Goal: Transaction & Acquisition: Purchase product/service

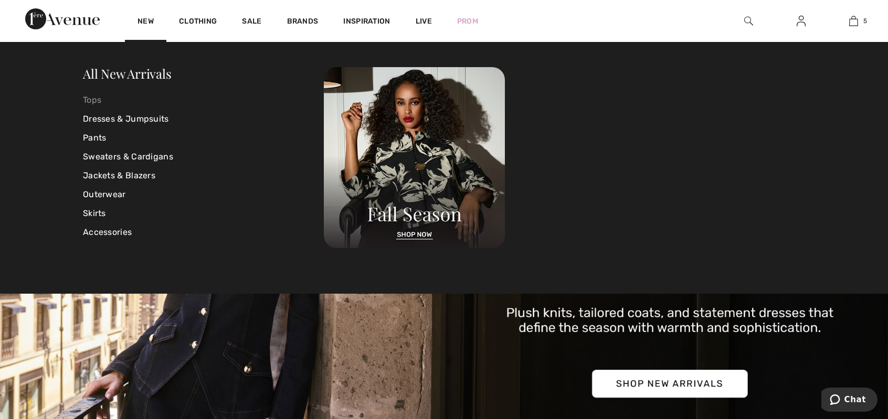
click at [98, 99] on link "Tops" at bounding box center [203, 100] width 241 height 19
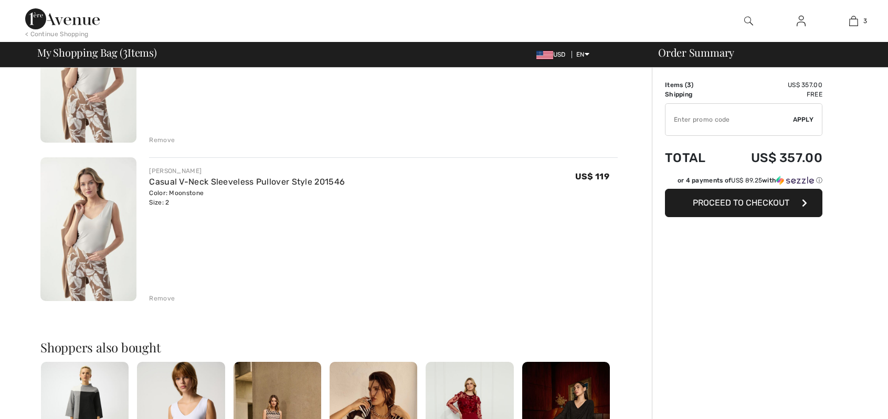
scroll to position [315, 0]
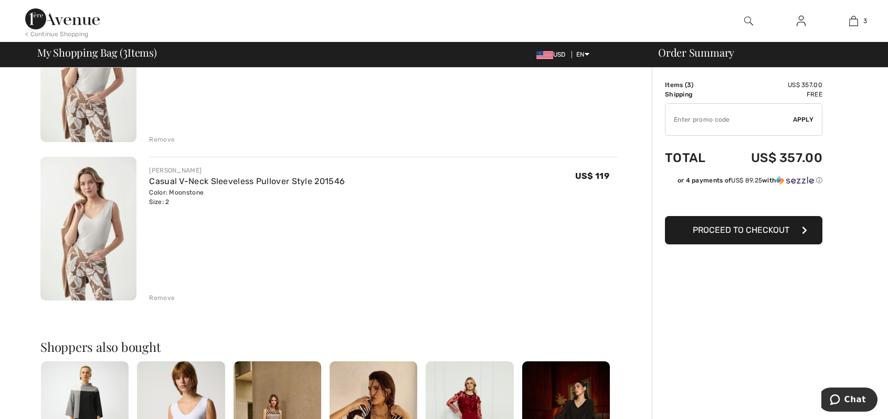
click at [163, 299] on div "Remove" at bounding box center [162, 297] width 26 height 9
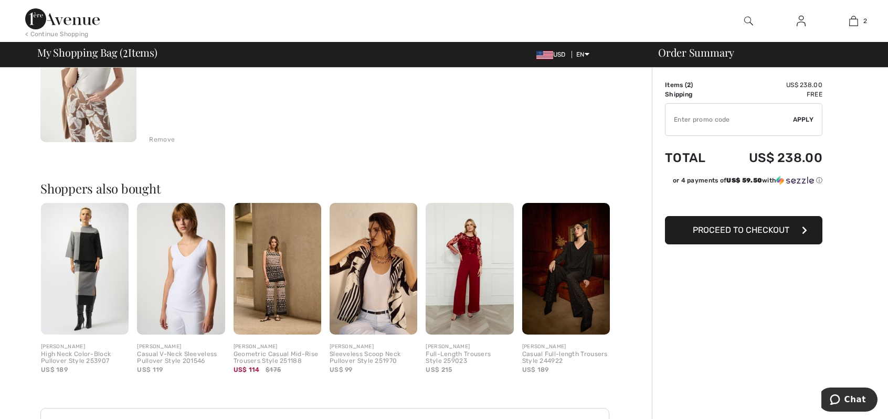
click at [181, 319] on img at bounding box center [181, 269] width 88 height 132
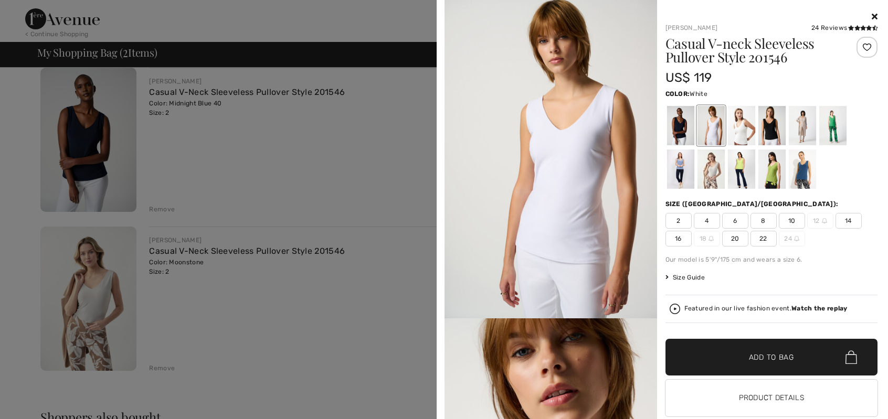
scroll to position [52, 0]
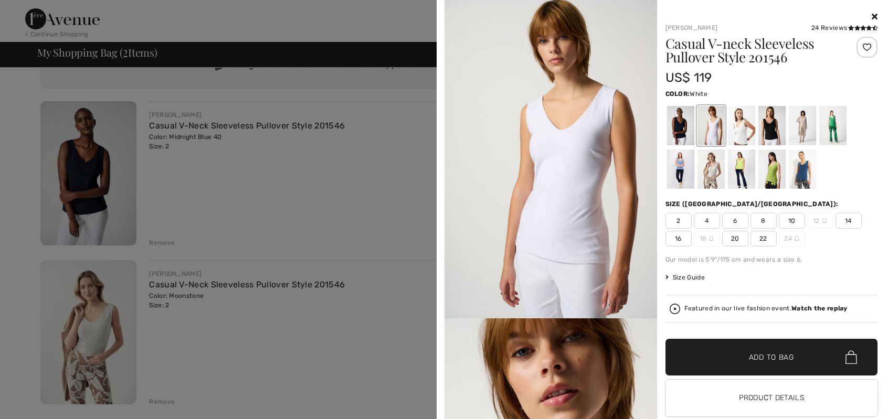
click at [872, 14] on icon at bounding box center [875, 16] width 6 height 8
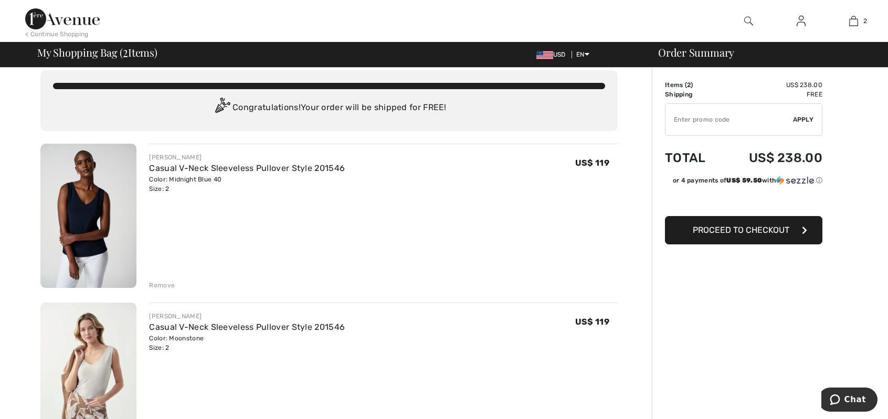
scroll to position [0, 0]
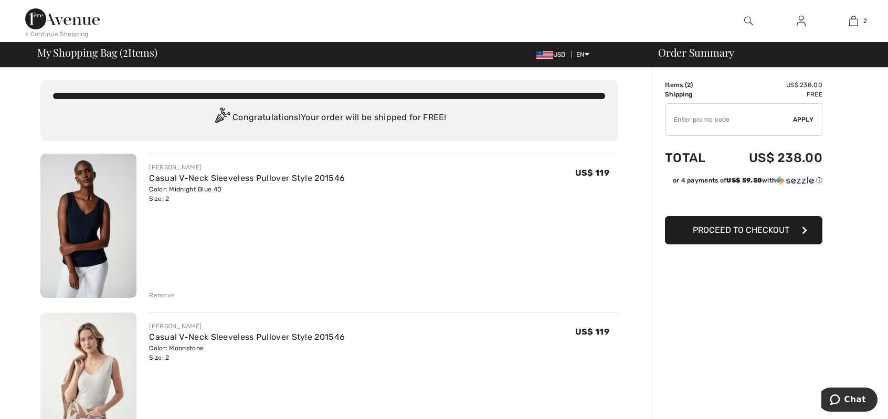
click at [734, 231] on span "Proceed to Checkout" at bounding box center [741, 230] width 97 height 10
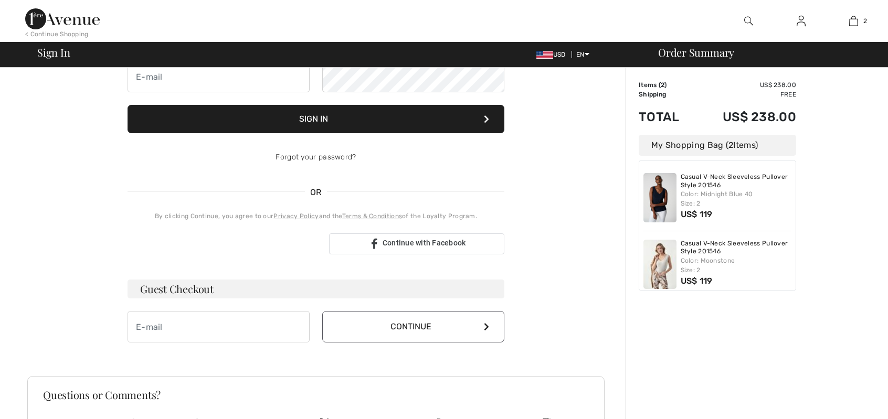
scroll to position [239, 0]
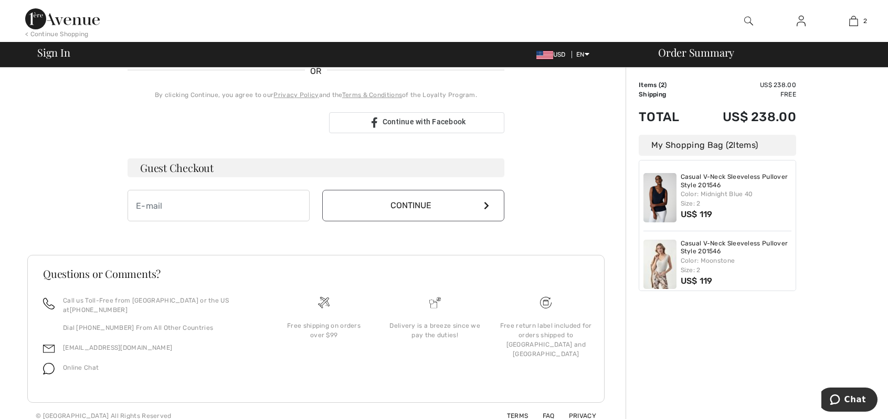
click at [304, 205] on span at bounding box center [304, 205] width 8 height 8
type input "[EMAIL_ADDRESS][DOMAIN_NAME]"
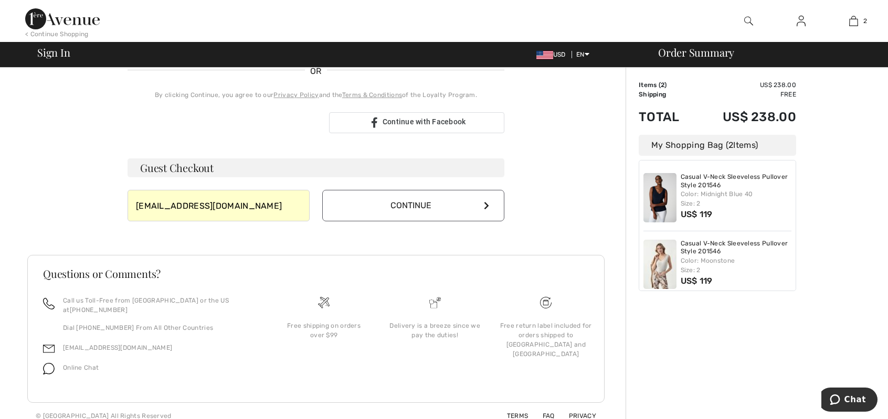
click at [482, 215] on button "Continue" at bounding box center [413, 205] width 182 height 31
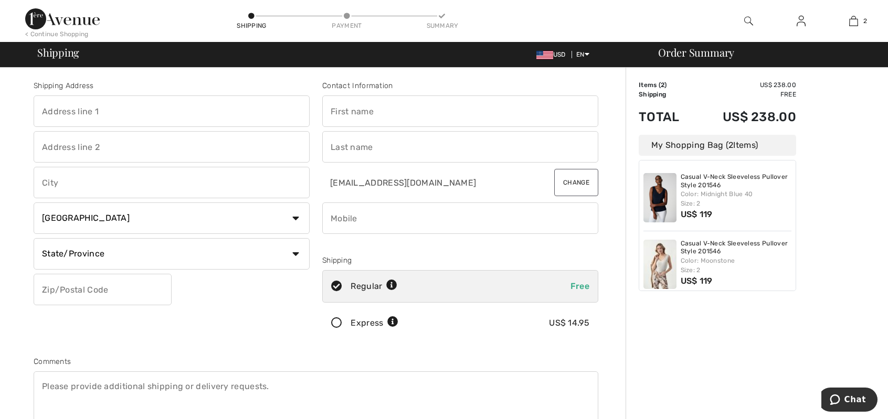
click at [303, 109] on span at bounding box center [304, 111] width 8 height 8
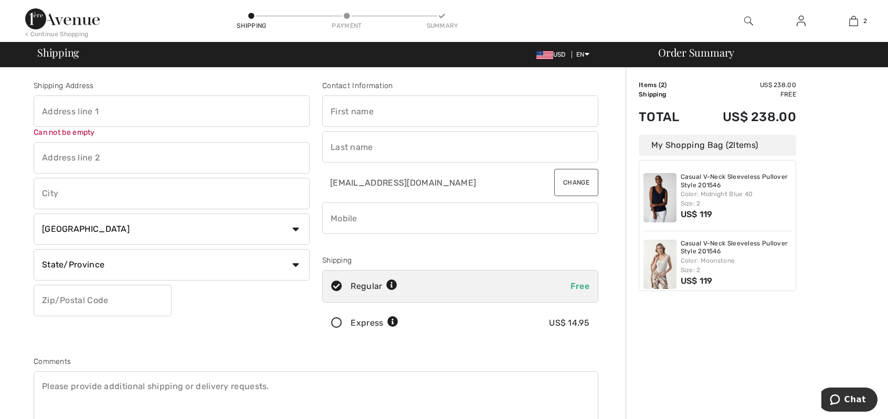
type input "[STREET_ADDRESS]"
type input "[GEOGRAPHIC_DATA]"
select select "US"
type input "57108"
type input "[PERSON_NAME]"
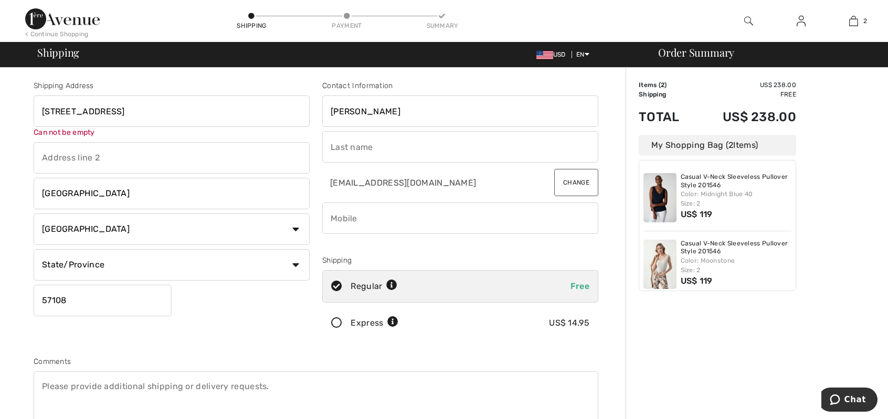
type input "Rola"
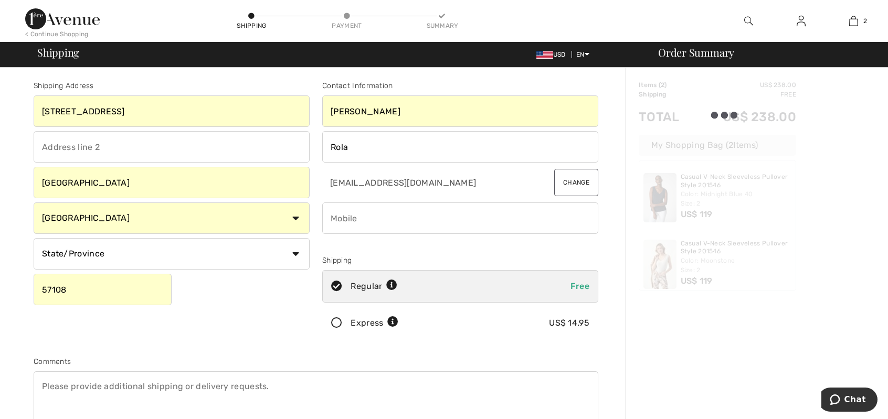
type input "6053661653"
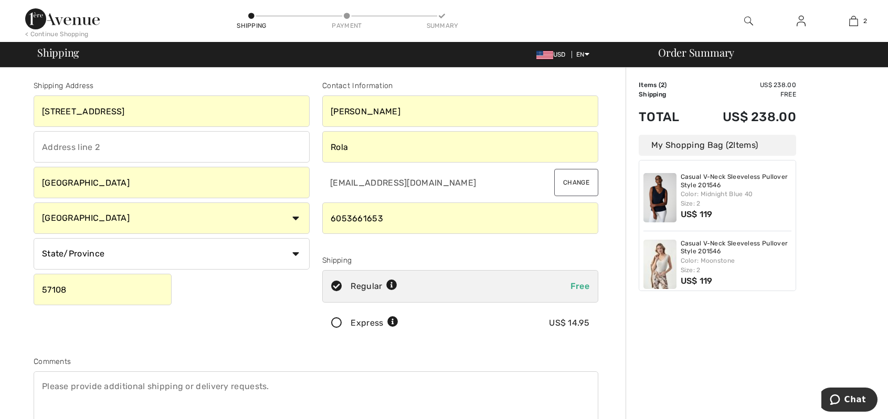
click at [298, 254] on select "State/Province [US_STATE] [US_STATE] [US_STATE] [US_STATE] [US_STATE] [US_STATE…" at bounding box center [172, 253] width 276 height 31
click at [34, 238] on select "State/Province [US_STATE] [US_STATE] [US_STATE] [US_STATE] [US_STATE] [US_STATE…" at bounding box center [172, 253] width 276 height 31
click at [297, 254] on select "State/Province Alabama Alaska American Samoa Arizona Arkansas California Colora…" at bounding box center [172, 253] width 276 height 31
select select "SD"
click at [34, 238] on select "State/Province Alabama Alaska American Samoa Arizona Arkansas California Colora…" at bounding box center [172, 253] width 276 height 31
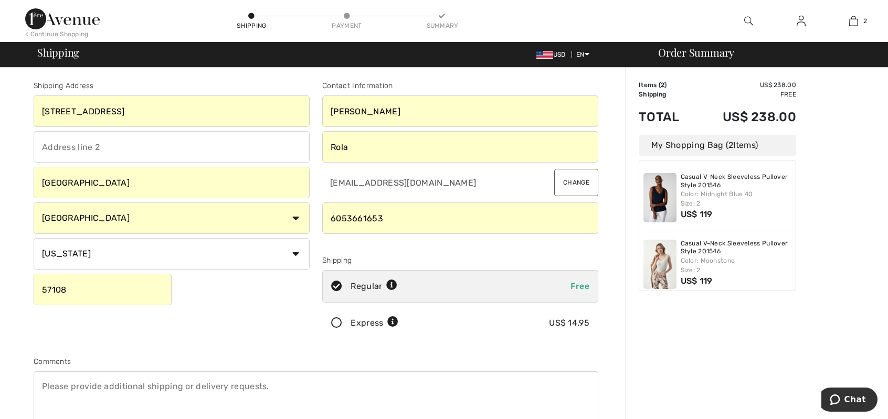
drag, startPoint x: 358, startPoint y: 110, endPoint x: 324, endPoint y: 106, distance: 34.3
click at [324, 106] on input "David" at bounding box center [460, 111] width 276 height 31
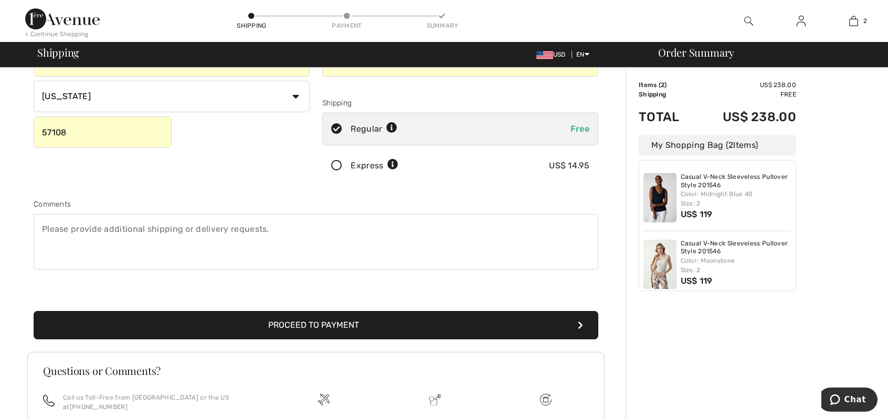
scroll to position [210, 0]
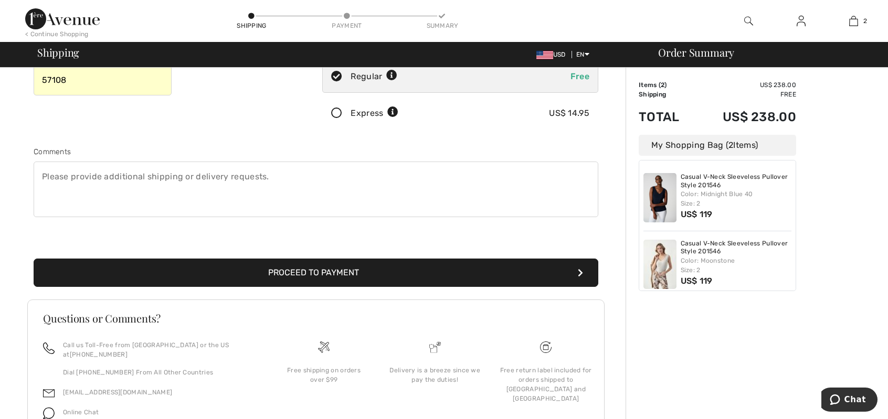
type input "Anlee"
click at [437, 275] on button "Proceed to Payment" at bounding box center [316, 273] width 565 height 28
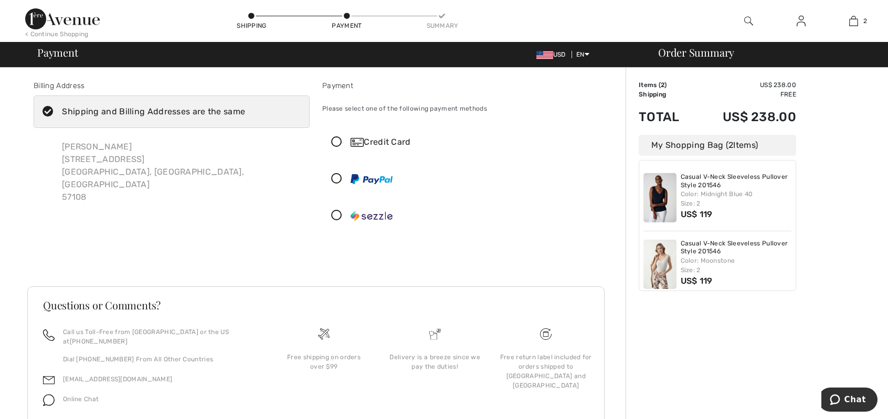
click at [335, 140] on icon at bounding box center [337, 142] width 28 height 11
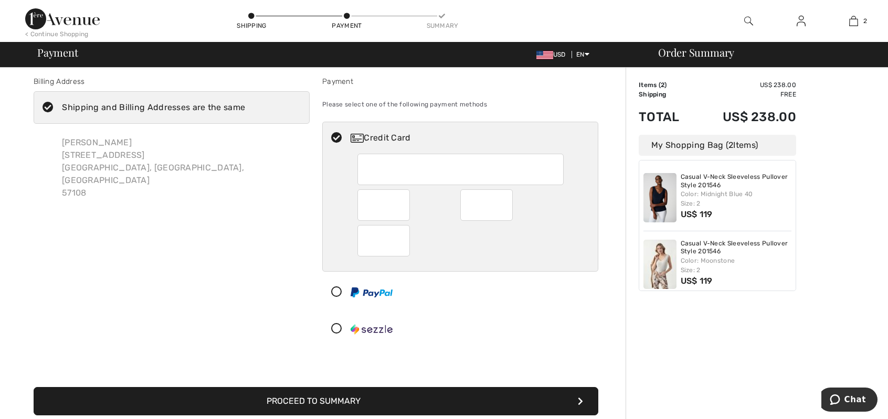
scroll to position [177, 0]
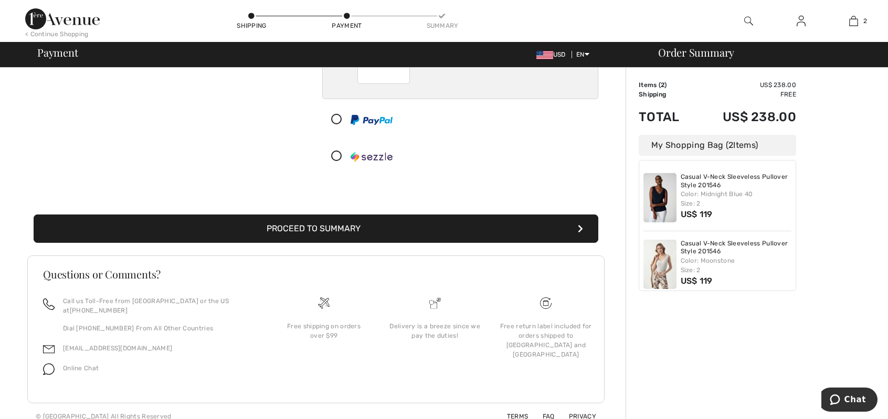
click at [378, 230] on button "Proceed to Summary" at bounding box center [316, 229] width 565 height 28
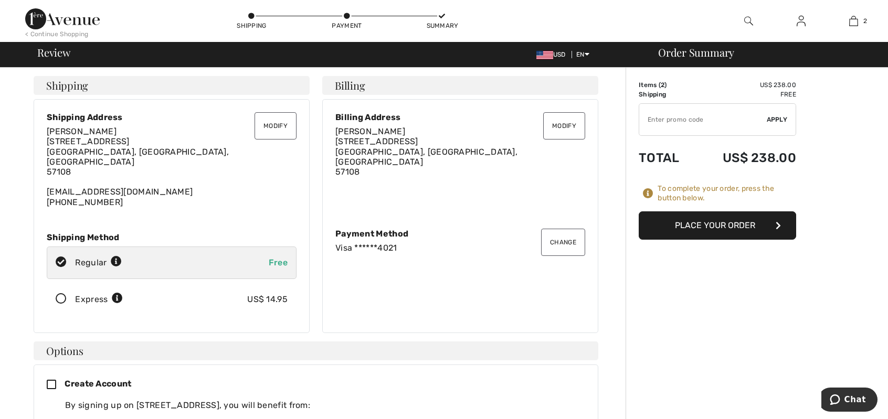
click at [712, 225] on button "Place Your Order" at bounding box center [717, 226] width 157 height 28
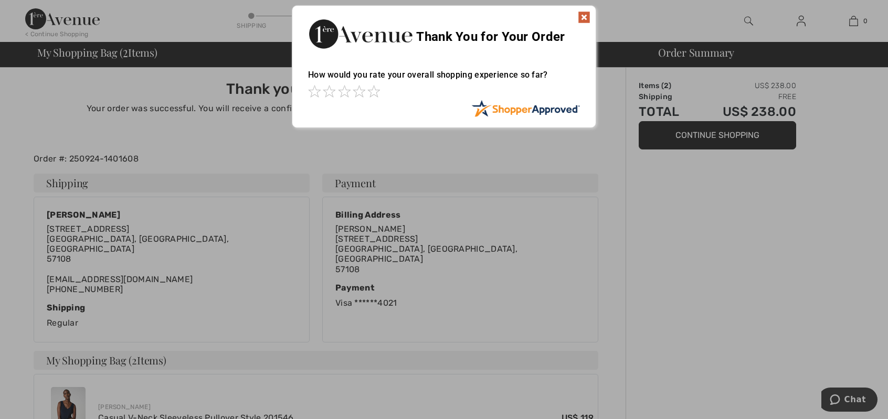
click at [585, 12] on img at bounding box center [584, 17] width 13 height 13
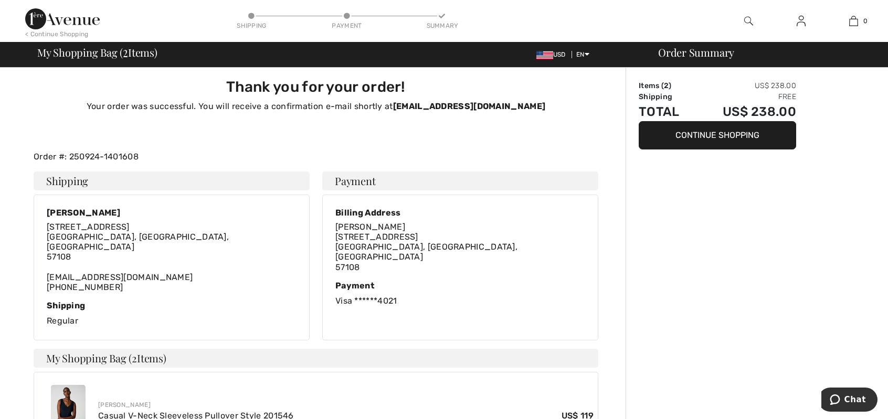
scroll to position [2, 0]
